Goal: Information Seeking & Learning: Understand process/instructions

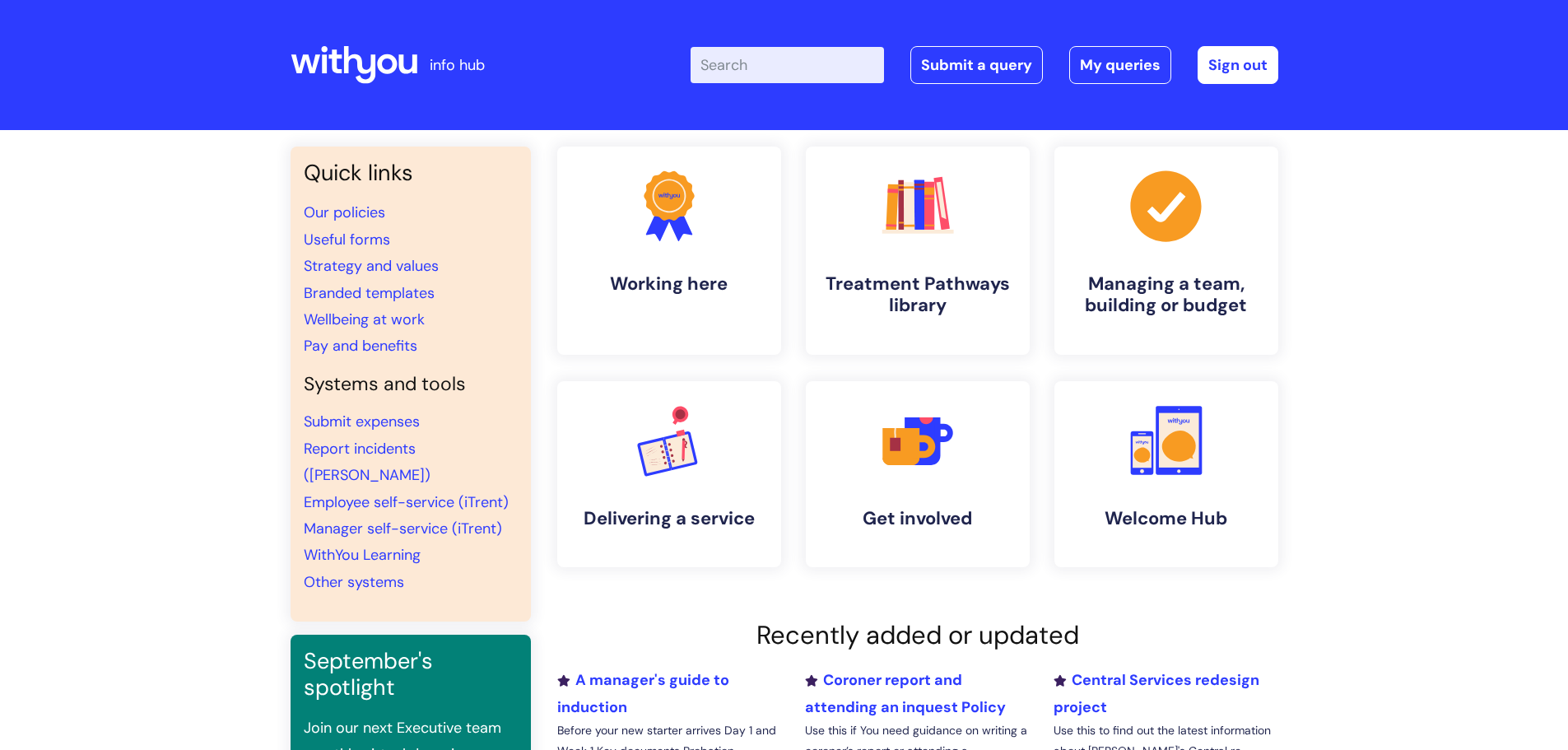
click at [759, 55] on input "Enter your search term here..." at bounding box center [787, 65] width 194 height 36
type input "when you leave"
click button "Search" at bounding box center [0, 0] width 0 height 0
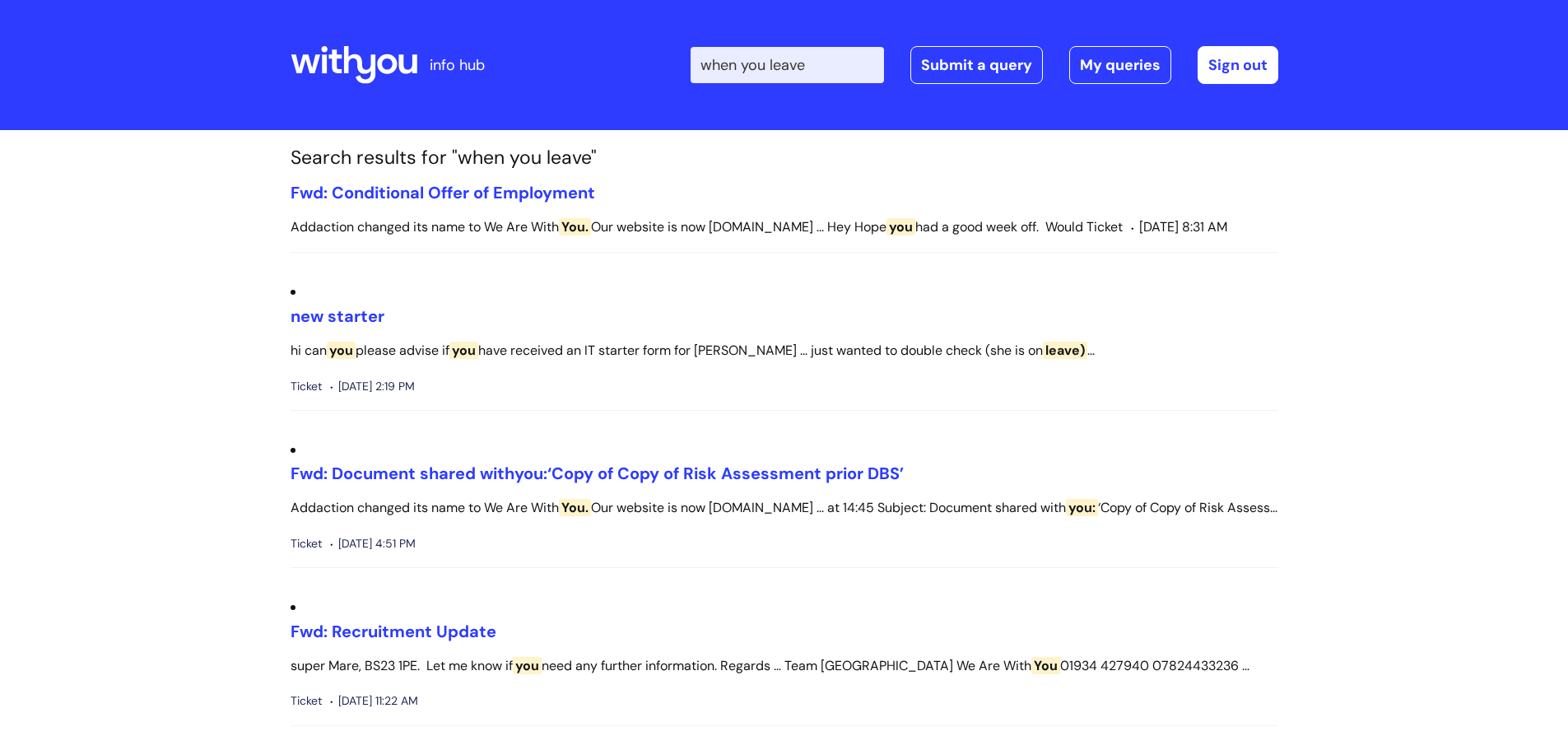
drag, startPoint x: 830, startPoint y: 67, endPoint x: 551, endPoint y: 27, distance: 281.9
click at [551, 27] on div "Enter your search term here... when you leave Search Submit a query My queries …" at bounding box center [907, 65] width 742 height 97
type input "employee self service"
click button "Search" at bounding box center [0, 0] width 0 height 0
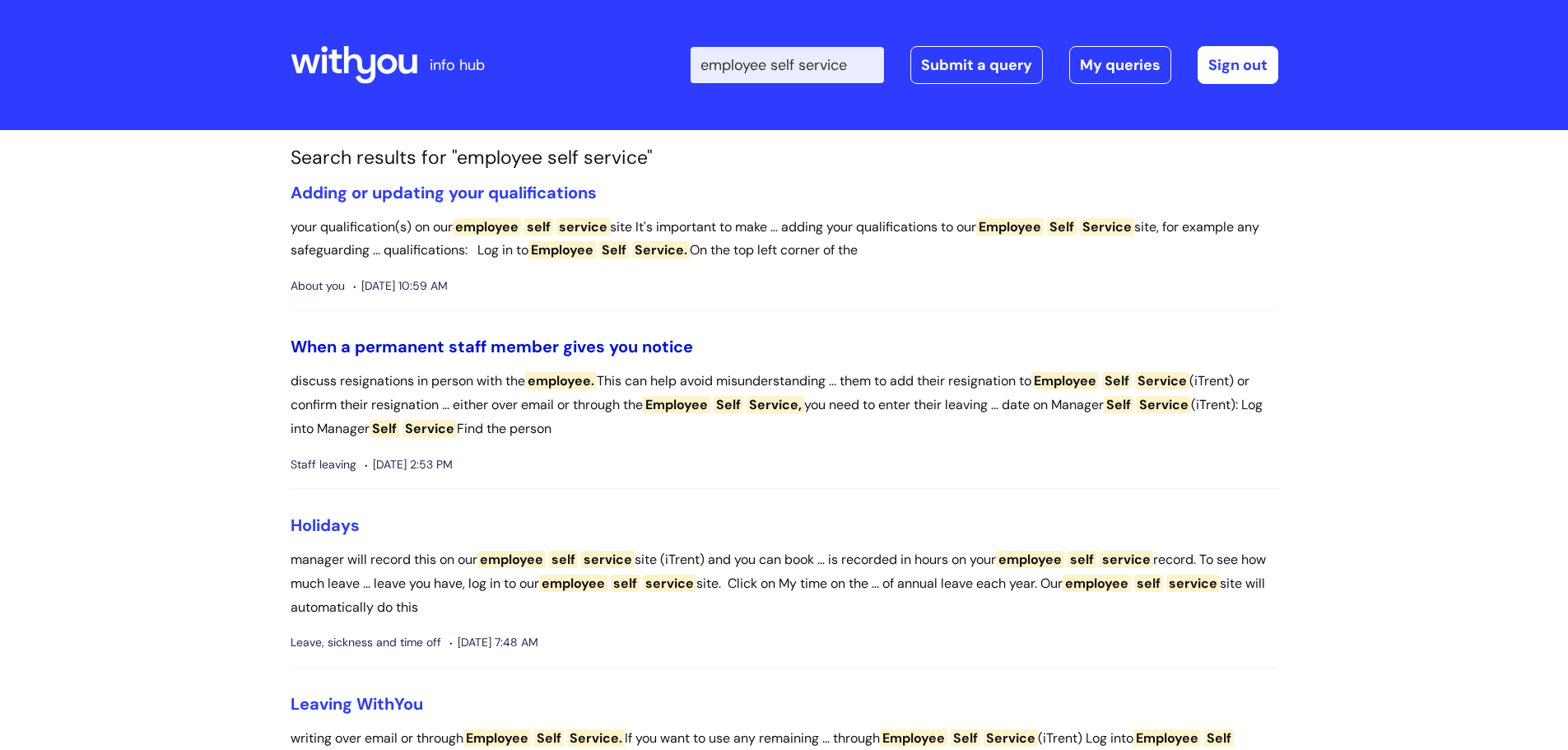
click at [622, 352] on link "When a permanent staff member gives you notice" at bounding box center [492, 346] width 403 height 22
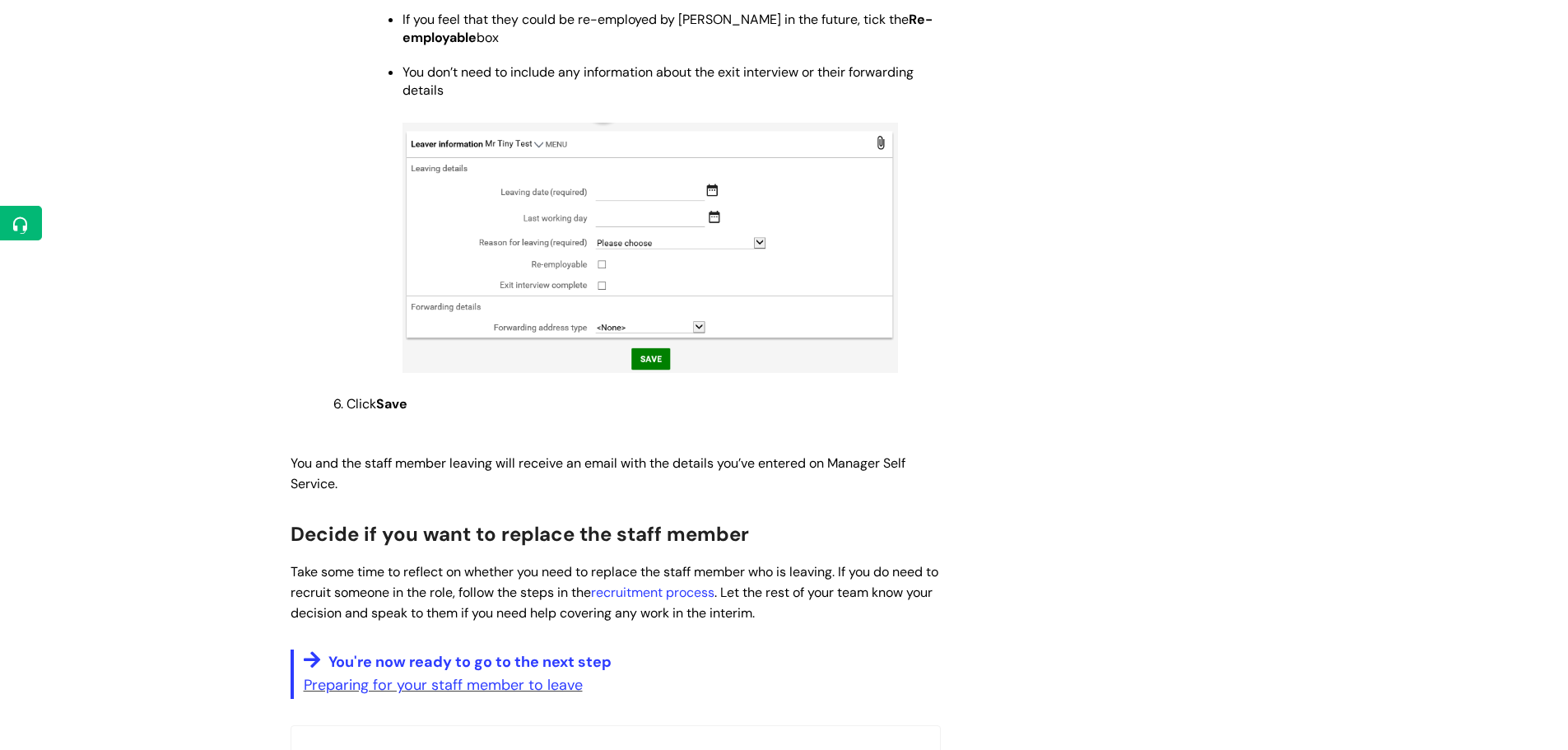
scroll to position [1399, 0]
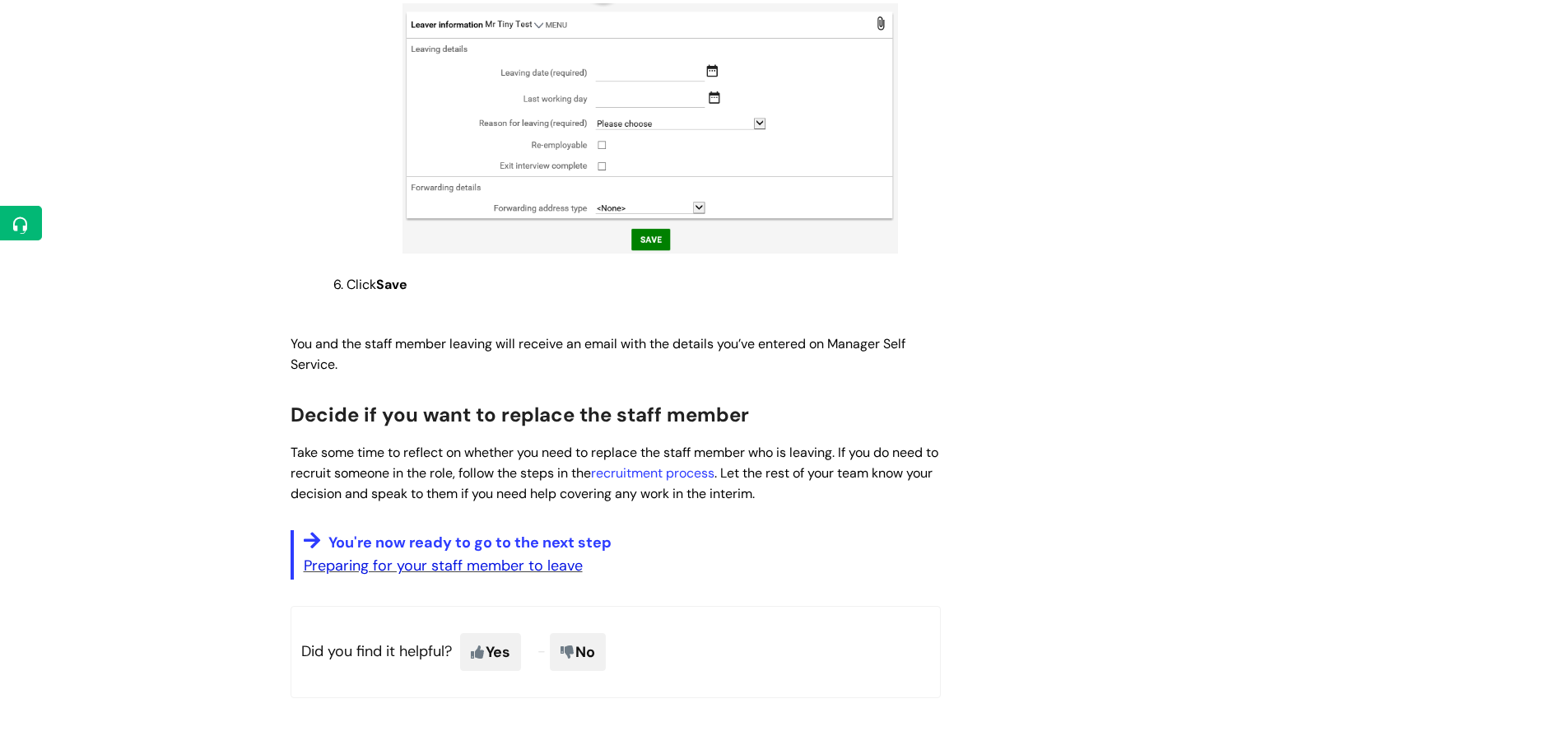
click at [523, 556] on link "Preparing for your staff member to leave" at bounding box center [443, 565] width 279 height 20
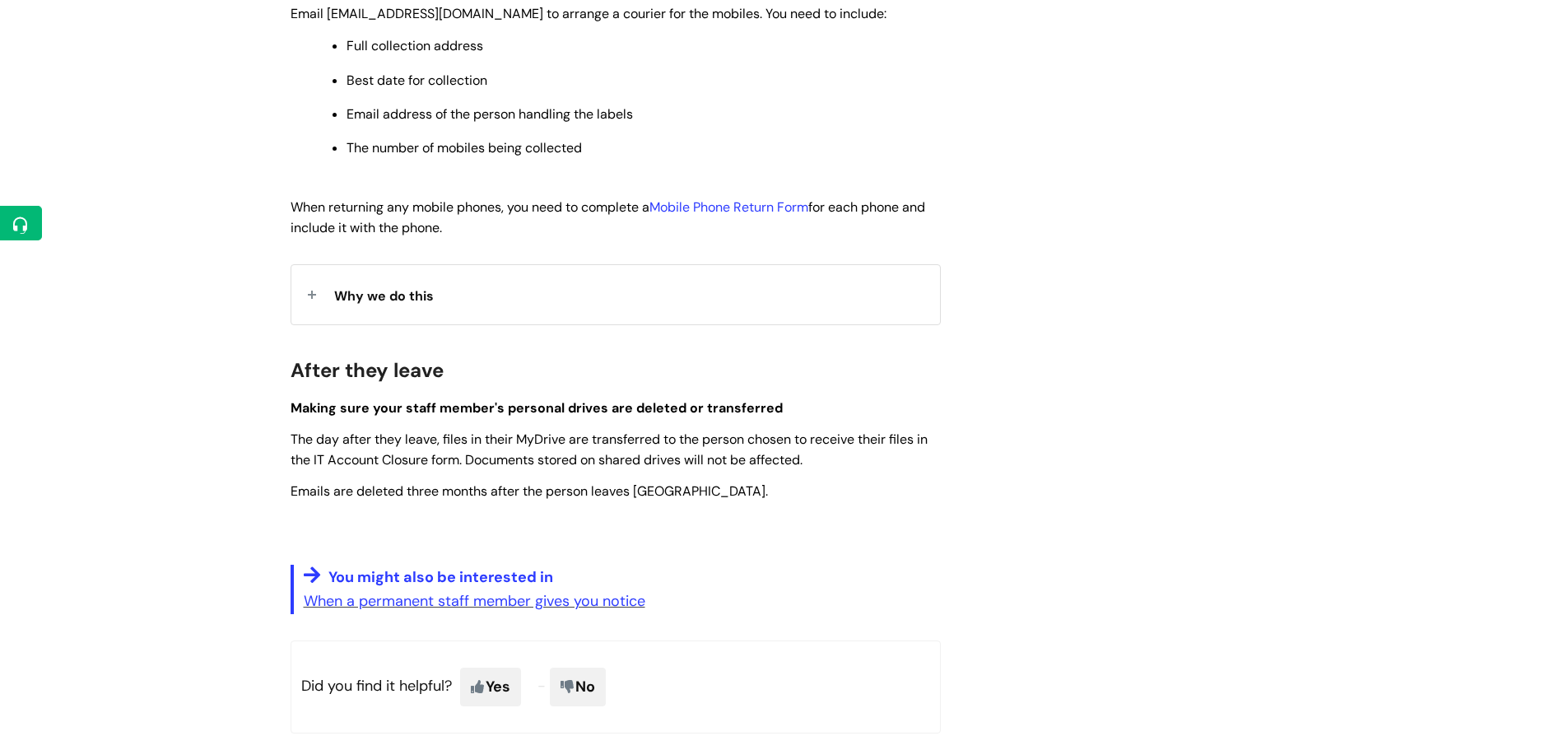
scroll to position [2304, 0]
